Goal: Communication & Community: Participate in discussion

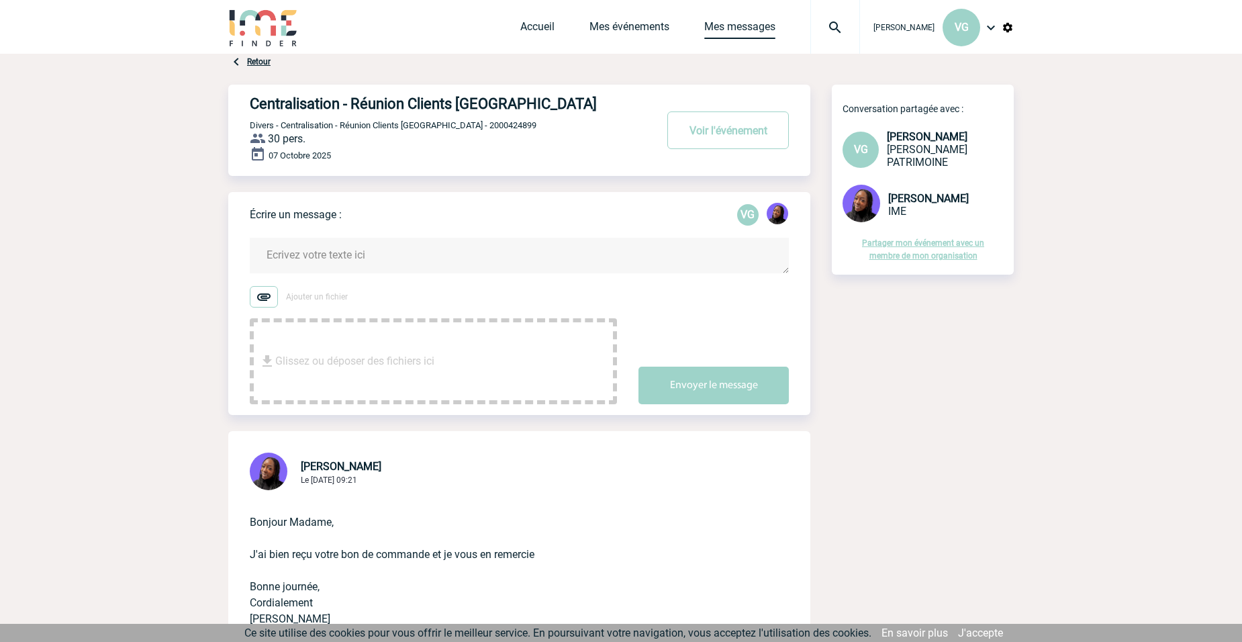
click at [732, 22] on link "Mes messages" at bounding box center [739, 29] width 71 height 19
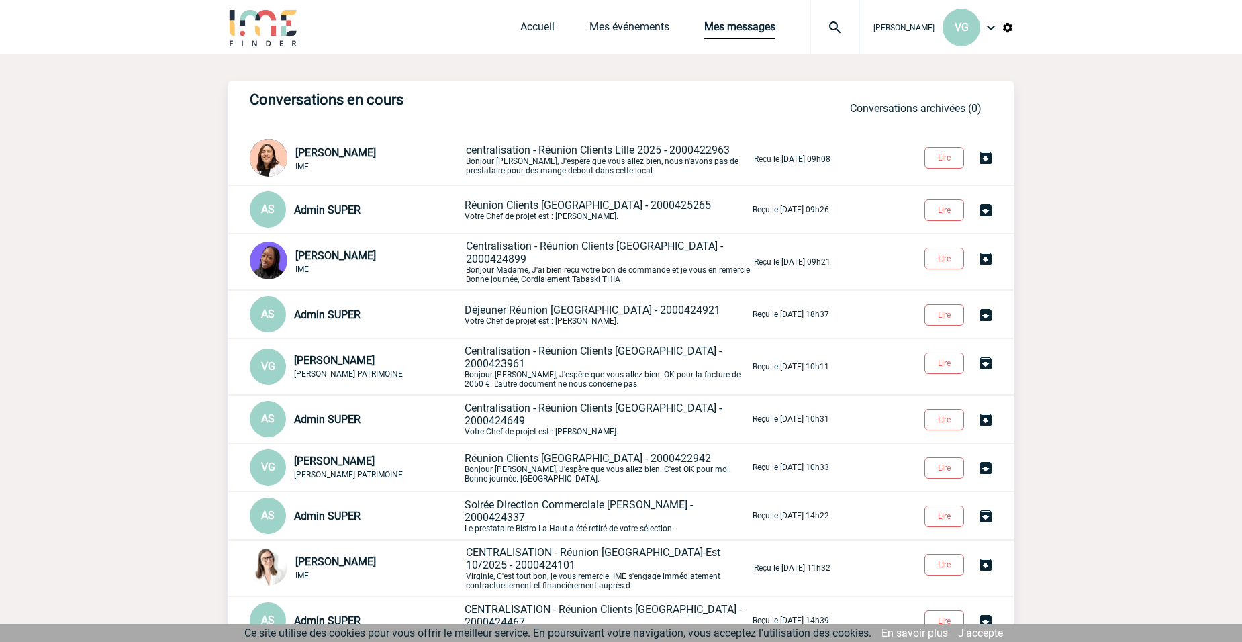
click at [569, 309] on span "Déjeuner Réunion Régionale Lille - 2000424921" at bounding box center [593, 309] width 256 height 13
